Goal: Task Accomplishment & Management: Use online tool/utility

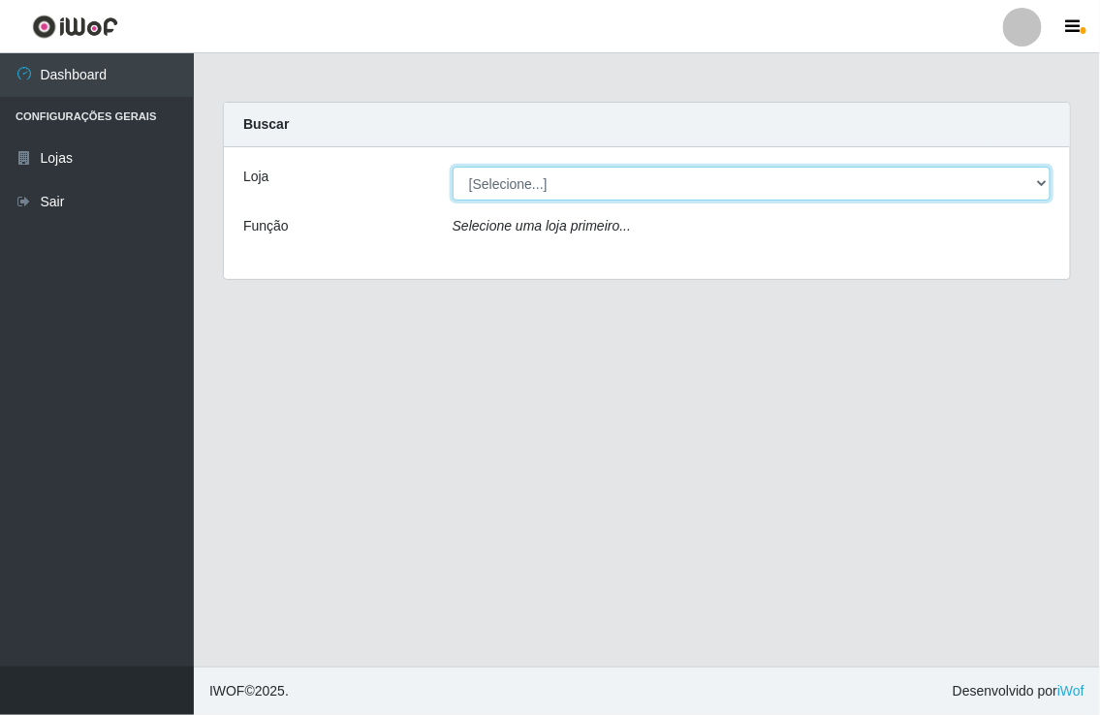
click at [501, 192] on select "[Selecione...] Nordestão - [GEOGRAPHIC_DATA]" at bounding box center [752, 184] width 598 height 34
select select "454"
click at [453, 167] on select "[Selecione...] Nordestão - [GEOGRAPHIC_DATA]" at bounding box center [752, 184] width 598 height 34
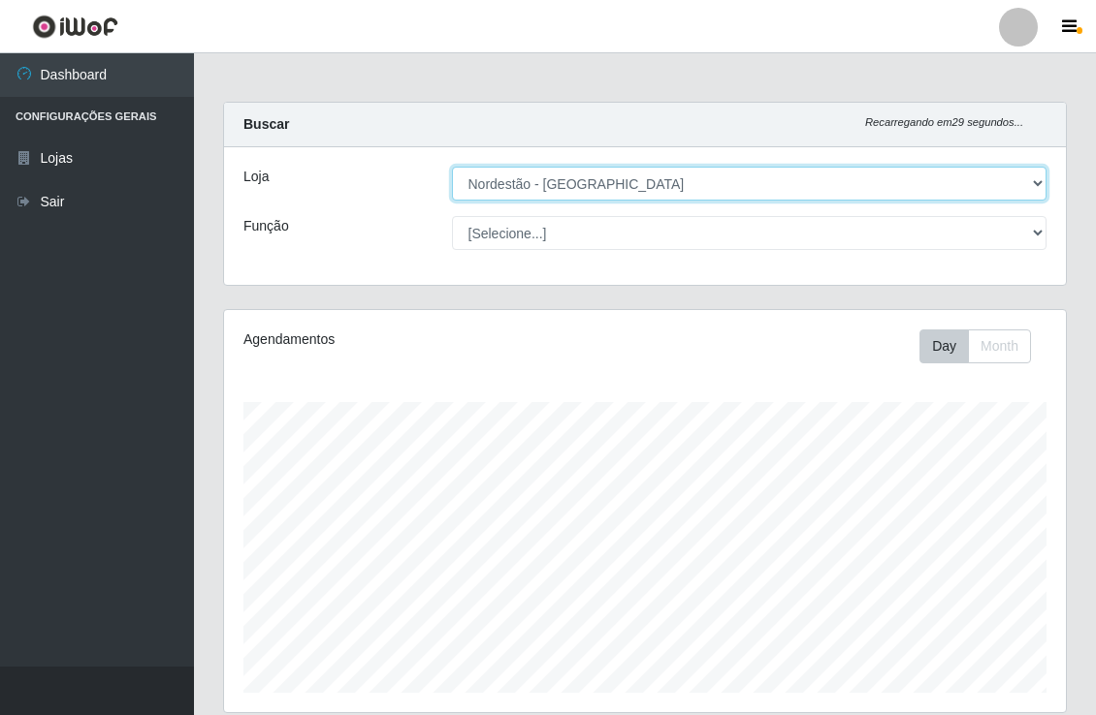
scroll to position [401, 841]
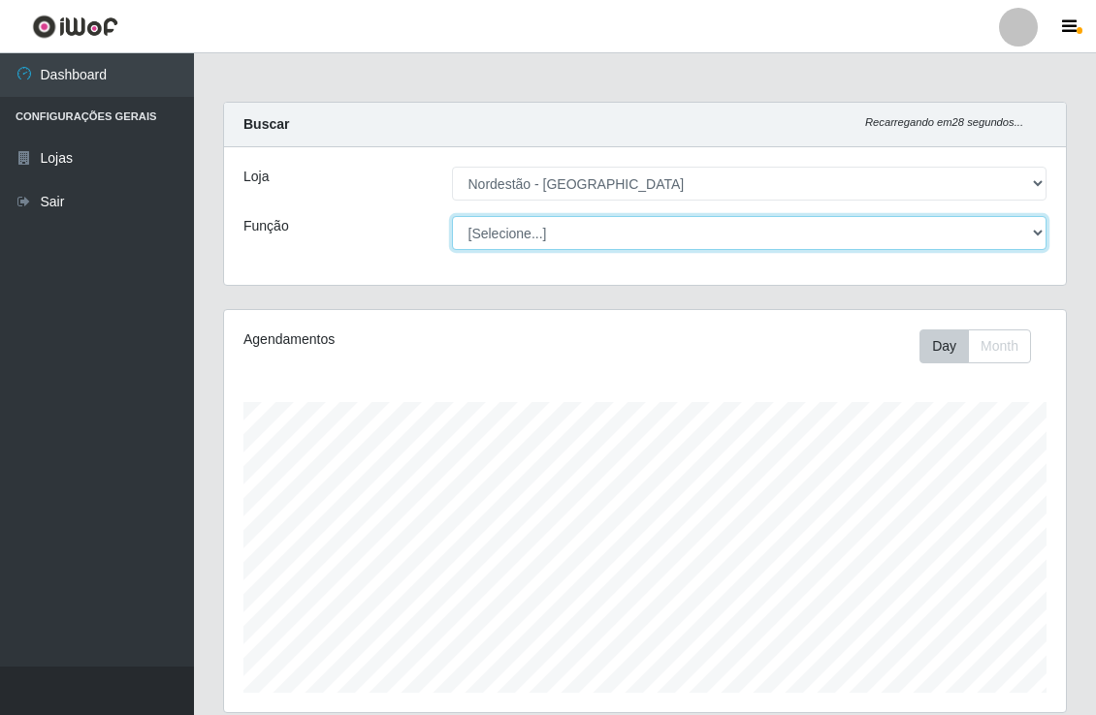
click at [505, 225] on select "[Selecione...] Balconista de Padaria Balconista de Padaria + Balconista de Pada…" at bounding box center [749, 233] width 595 height 34
click at [452, 216] on select "[Selecione...] Balconista de Padaria Balconista de Padaria + Balconista de Pada…" at bounding box center [749, 233] width 595 height 34
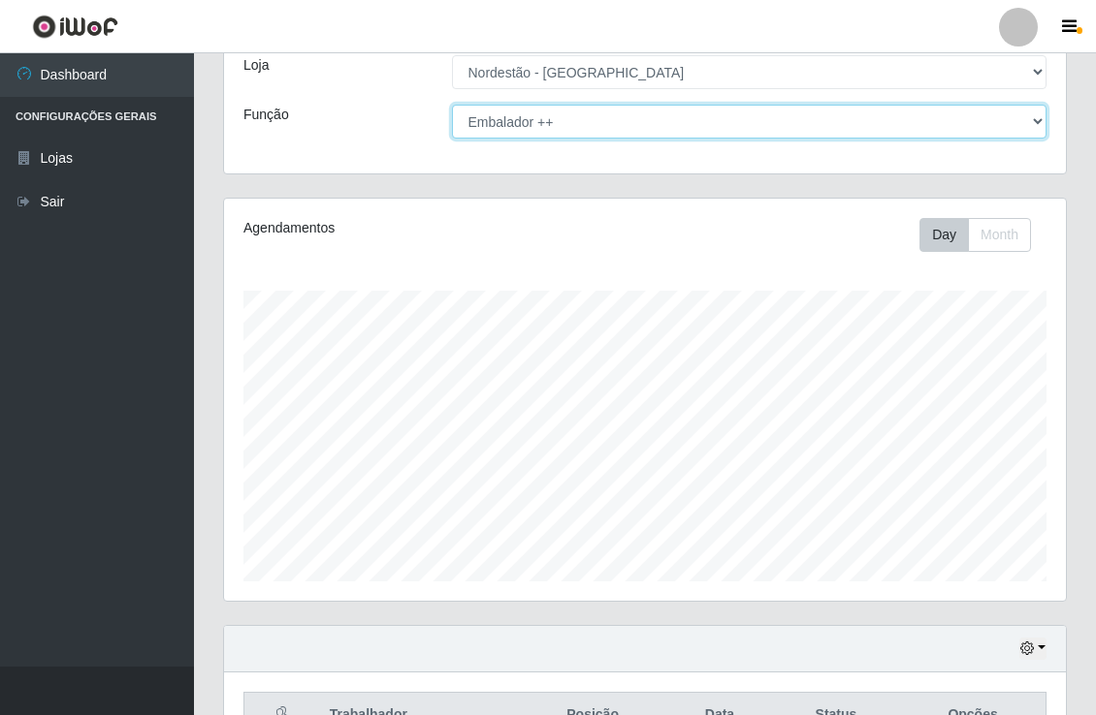
scroll to position [0, 0]
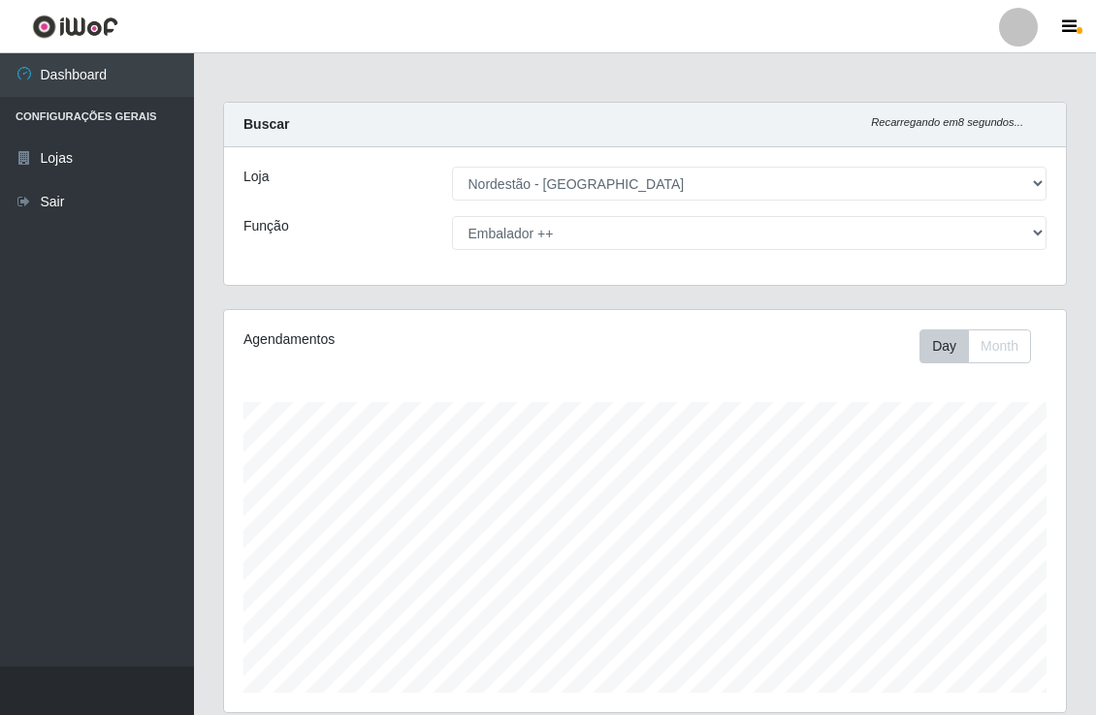
click at [720, 210] on div "Loja [Selecione...] Nordestão - [GEOGRAPHIC_DATA] Função [Selecione...] Balconi…" at bounding box center [645, 216] width 842 height 138
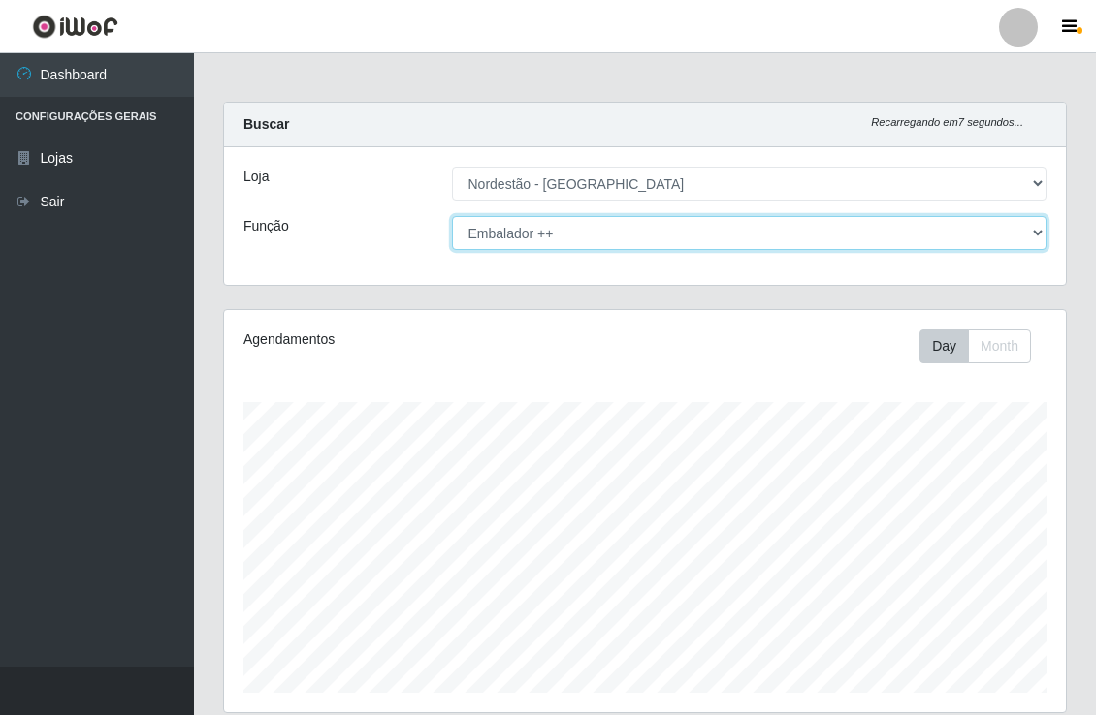
click at [713, 231] on select "[Selecione...] Balconista de Padaria Balconista de Padaria + Balconista de Pada…" at bounding box center [749, 233] width 595 height 34
select select "70"
click at [452, 216] on select "[Selecione...] Balconista de Padaria Balconista de Padaria + Balconista de Pada…" at bounding box center [749, 233] width 595 height 34
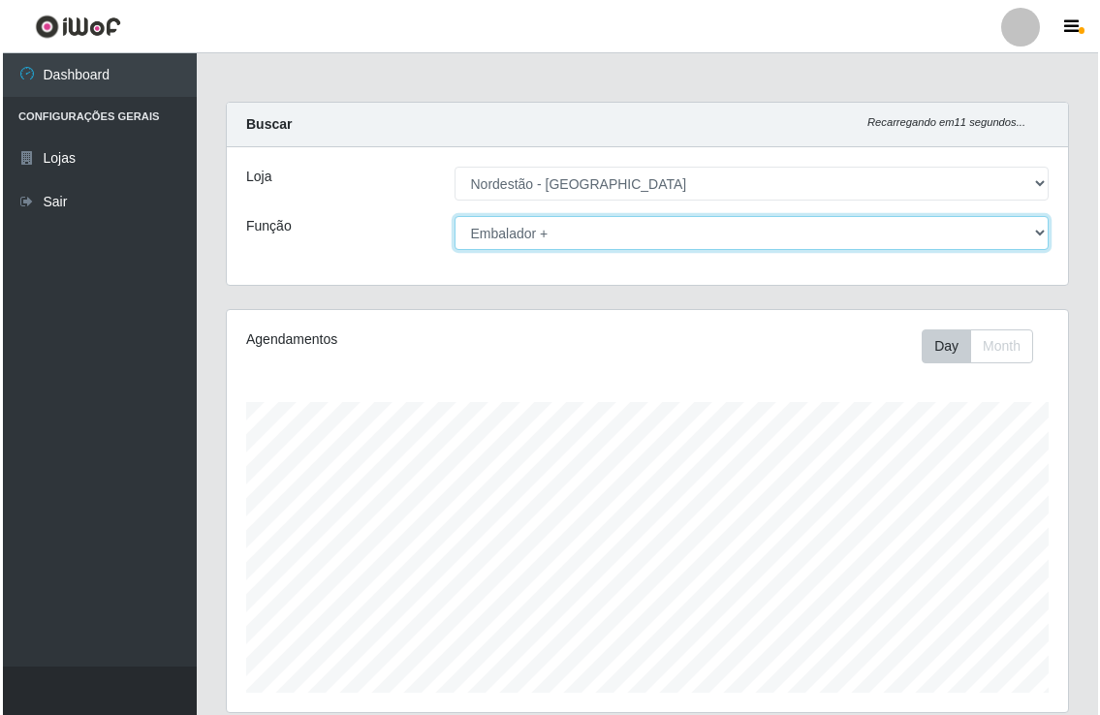
scroll to position [712, 0]
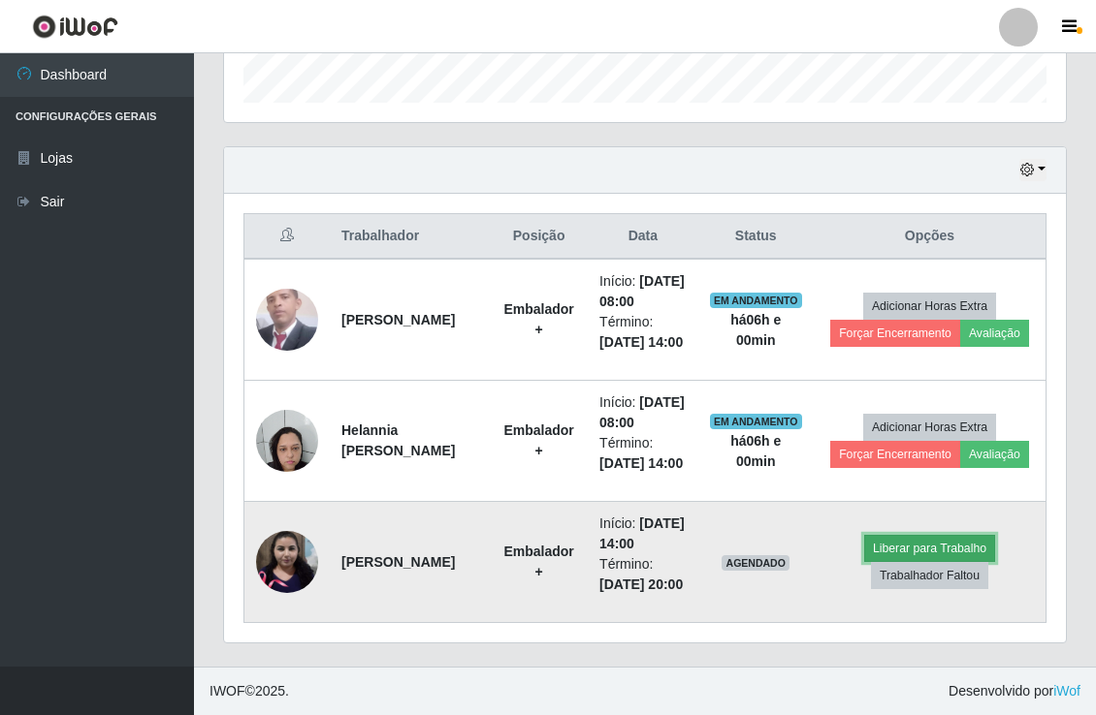
click at [882, 535] on button "Liberar para Trabalho" at bounding box center [929, 548] width 131 height 27
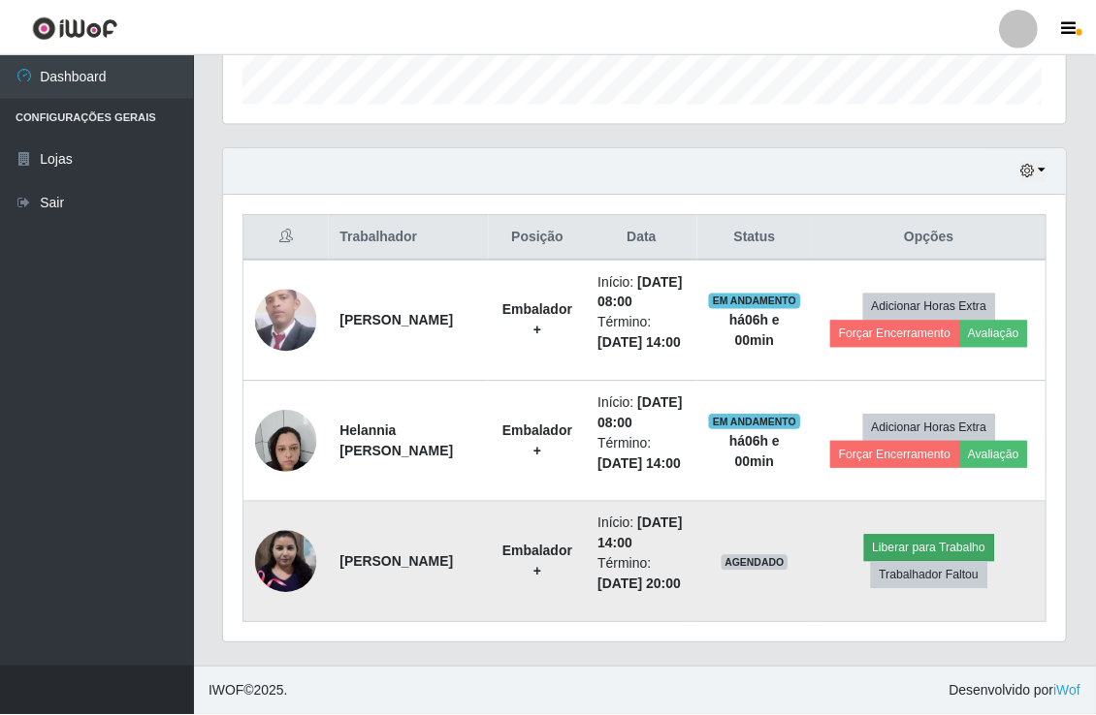
scroll to position [401, 829]
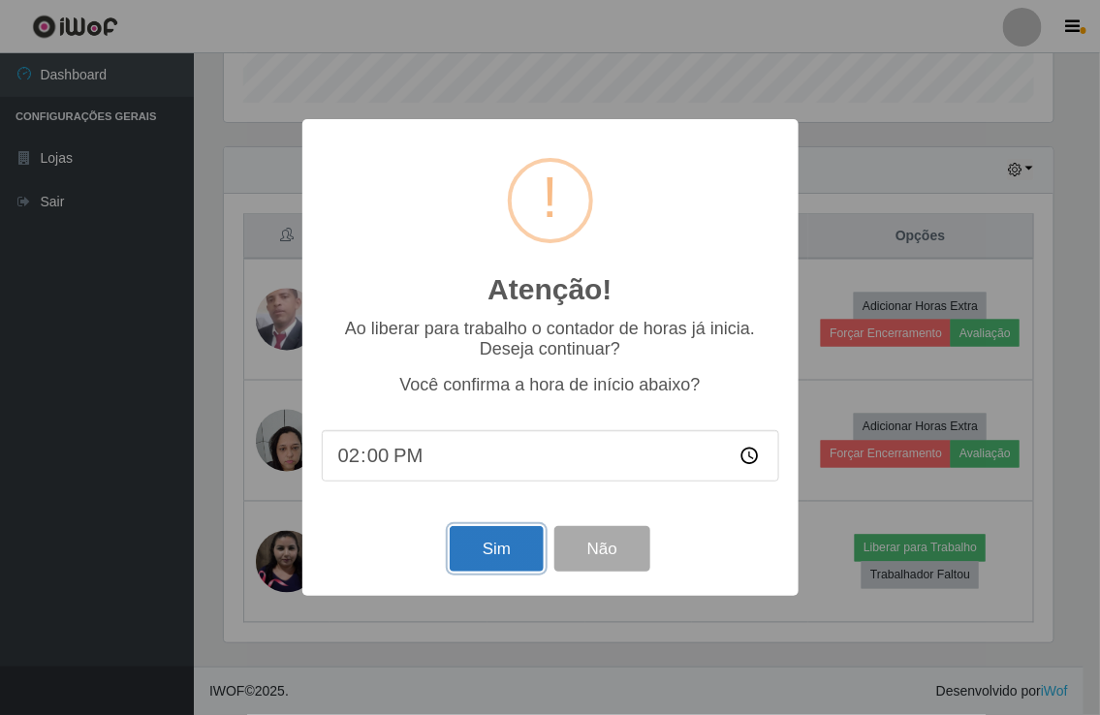
click at [524, 549] on button "Sim" at bounding box center [497, 549] width 94 height 46
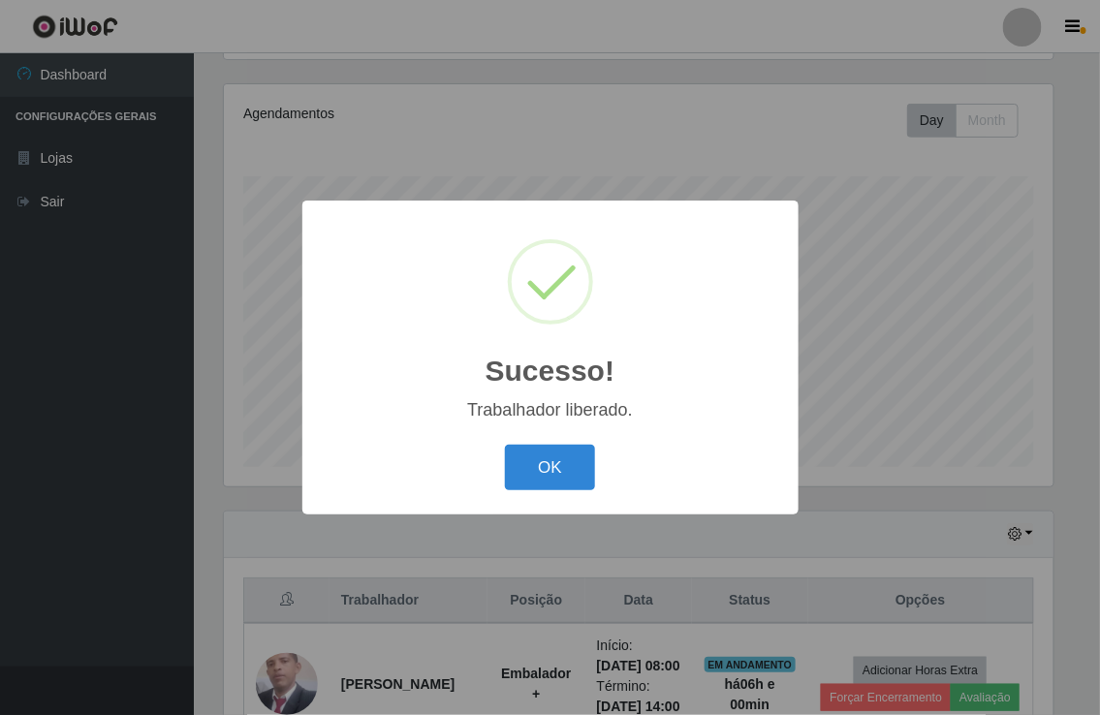
click at [564, 444] on div "OK Cancel" at bounding box center [551, 467] width 458 height 55
drag, startPoint x: 566, startPoint y: 461, endPoint x: 525, endPoint y: 457, distance: 42.0
click at [554, 461] on button "OK" at bounding box center [550, 468] width 90 height 46
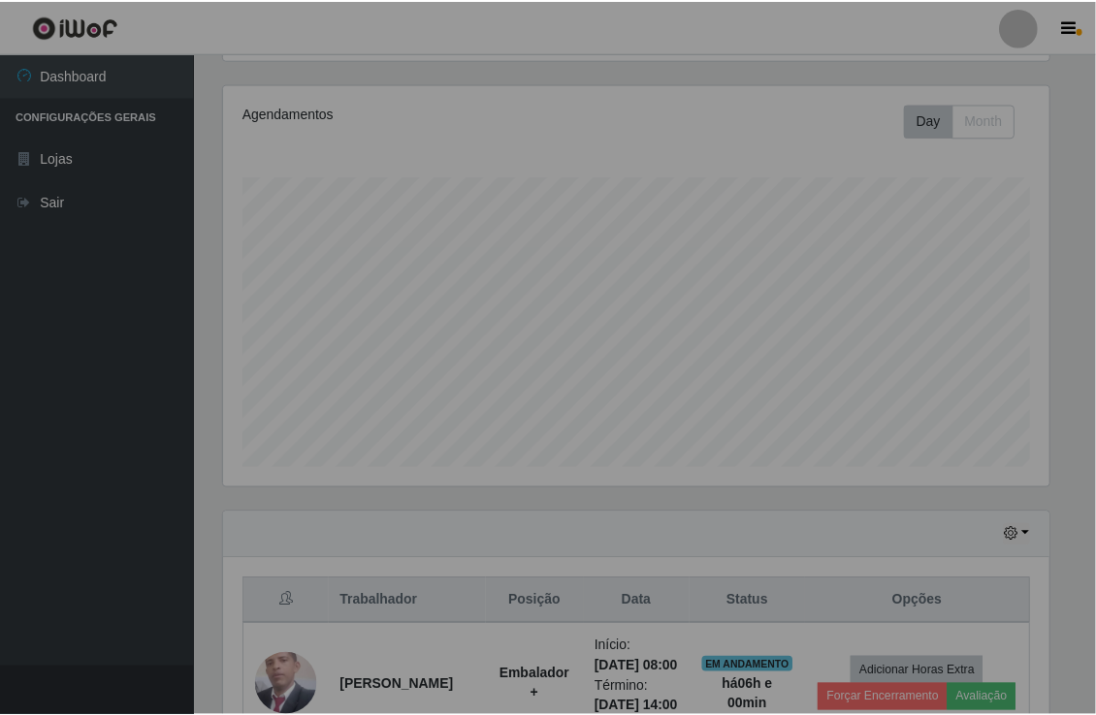
scroll to position [401, 841]
